Goal: Check status: Check status

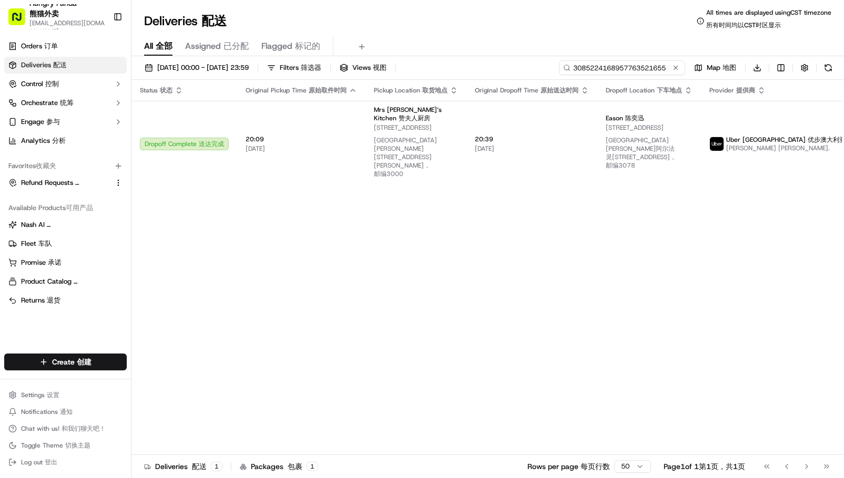
click at [639, 66] on input "3085224168957763521655" at bounding box center [622, 67] width 126 height 15
paste input "7469253528159746181232"
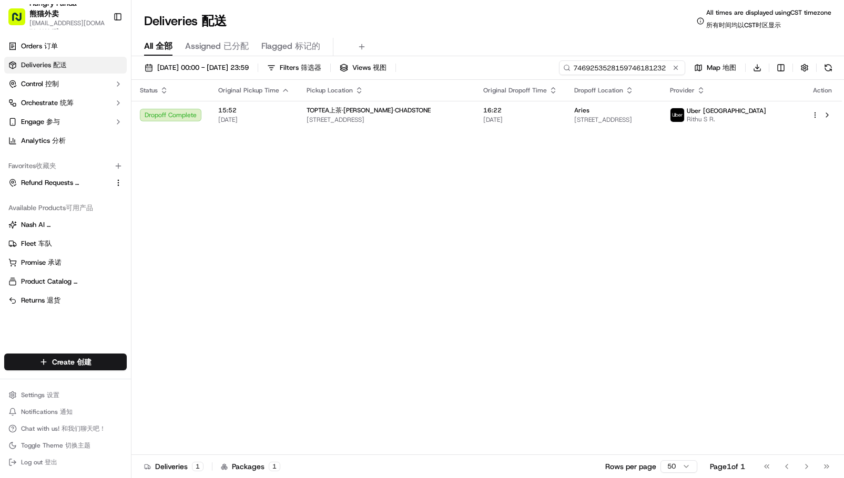
type input "7469253528159746181232"
click at [451, 130] on div "Status Original Pickup Time Pickup Location Original Dropoff Time Dropoff Locat…" at bounding box center [486, 272] width 710 height 384
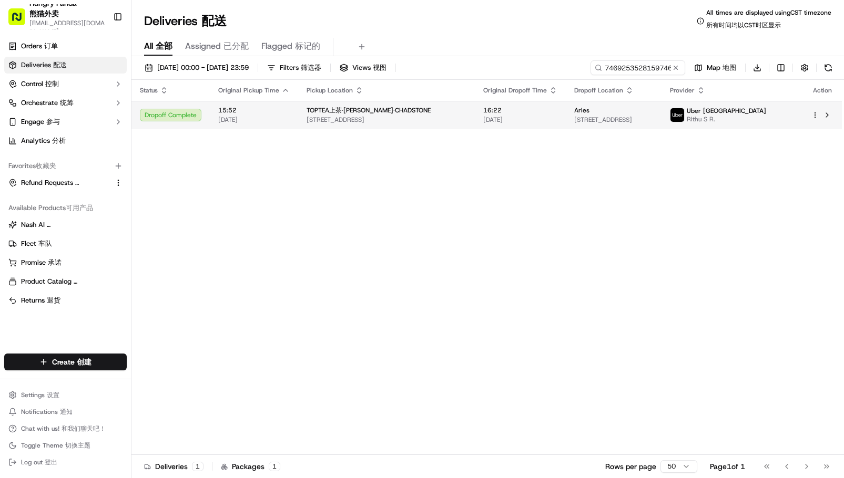
click at [451, 122] on div "TOPTEA上茶·[PERSON_NAME] [STREET_ADDRESS]" at bounding box center [387, 115] width 160 height 18
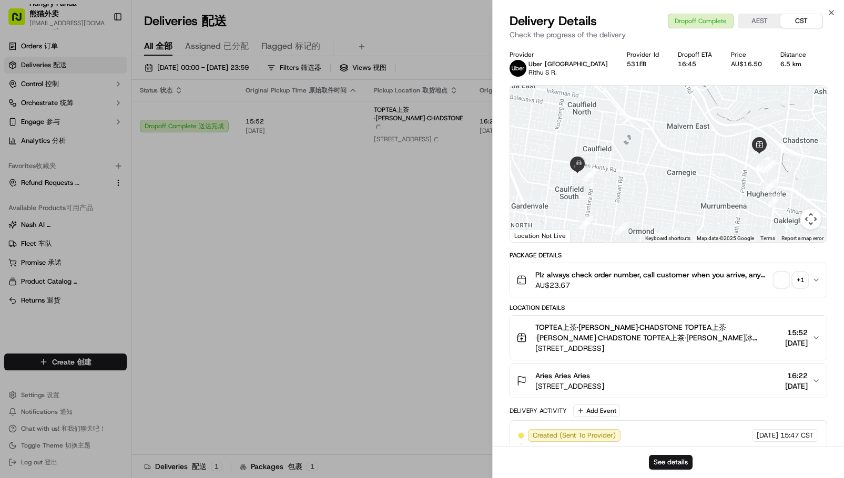
click at [785, 279] on span "button" at bounding box center [781, 280] width 15 height 15
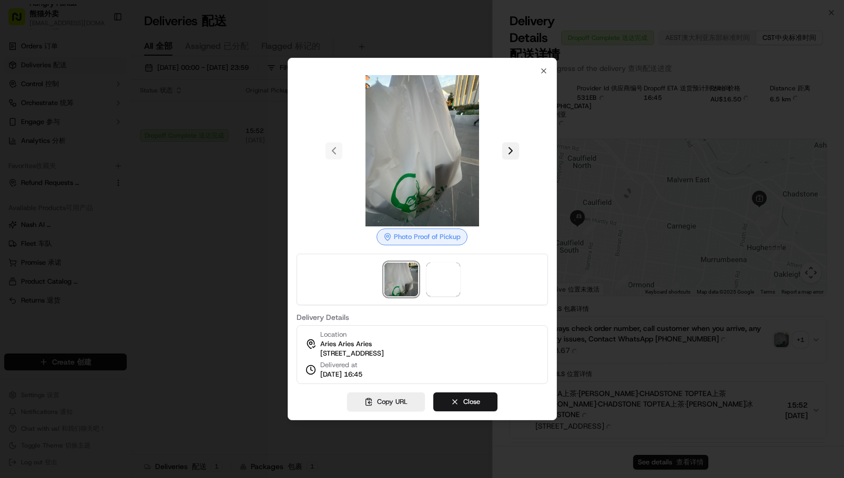
click at [506, 148] on button at bounding box center [510, 150] width 17 height 17
